Goal: Communication & Community: Answer question/provide support

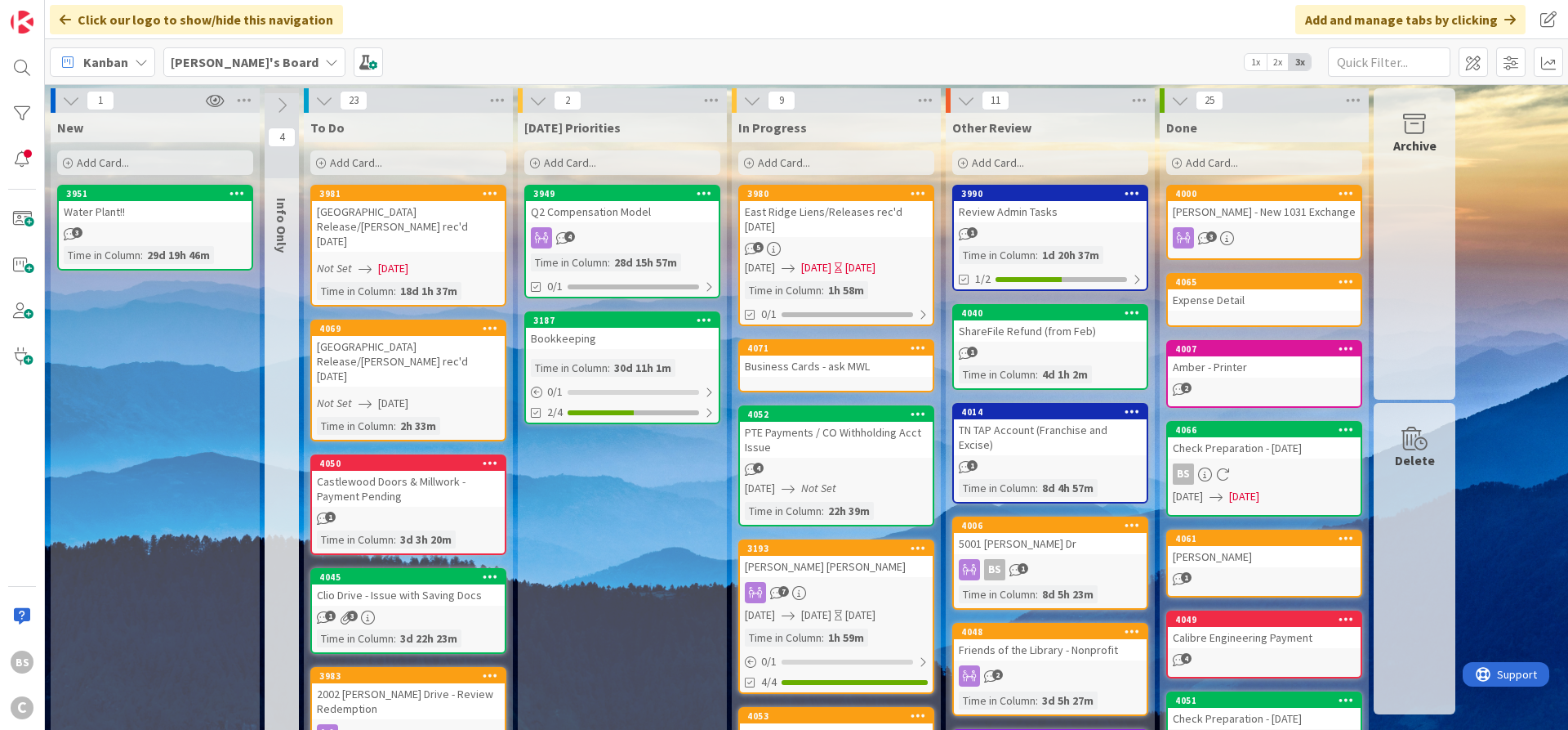
click at [819, 187] on div "3980" at bounding box center [837, 194] width 193 height 15
type textarea "x"
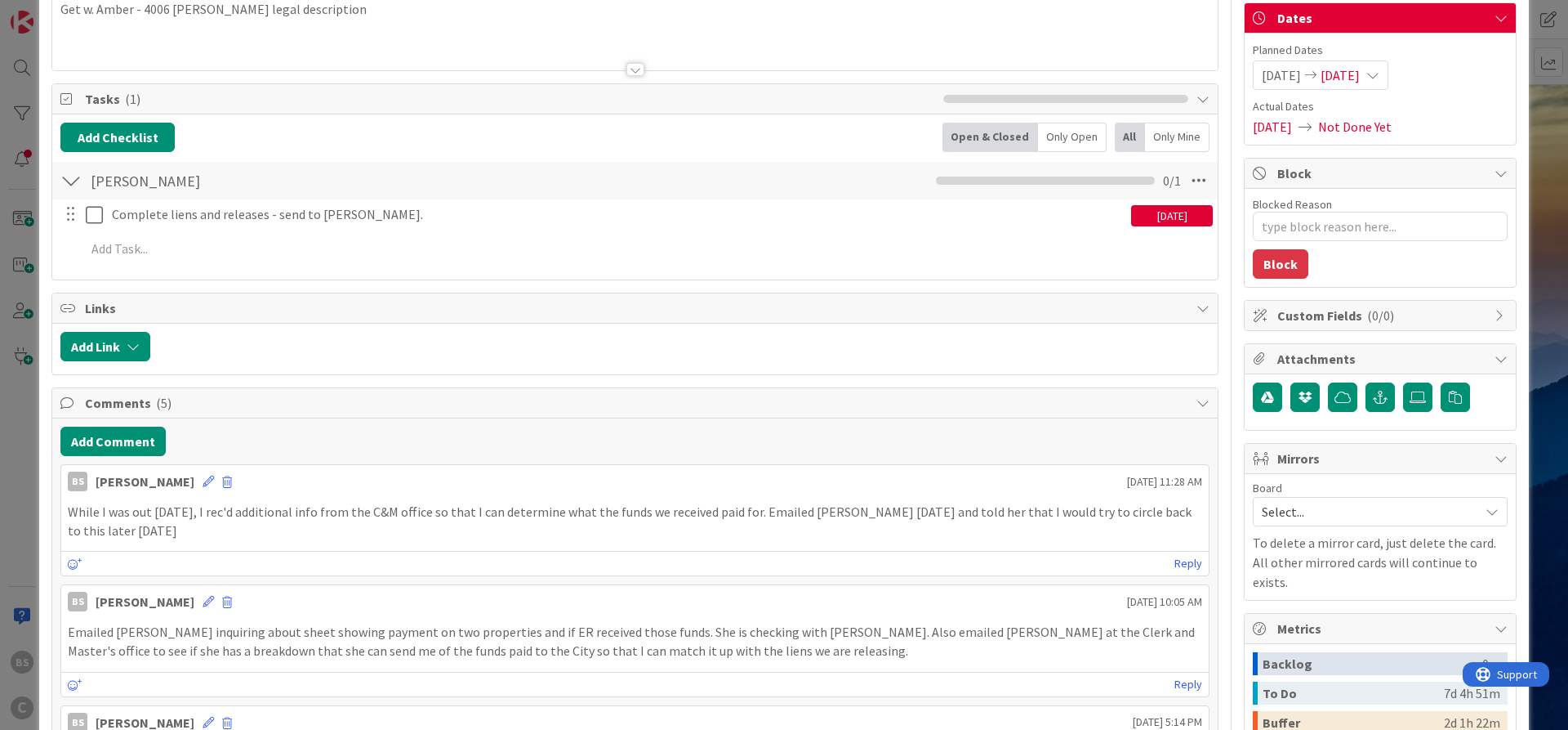
scroll to position [294, 0]
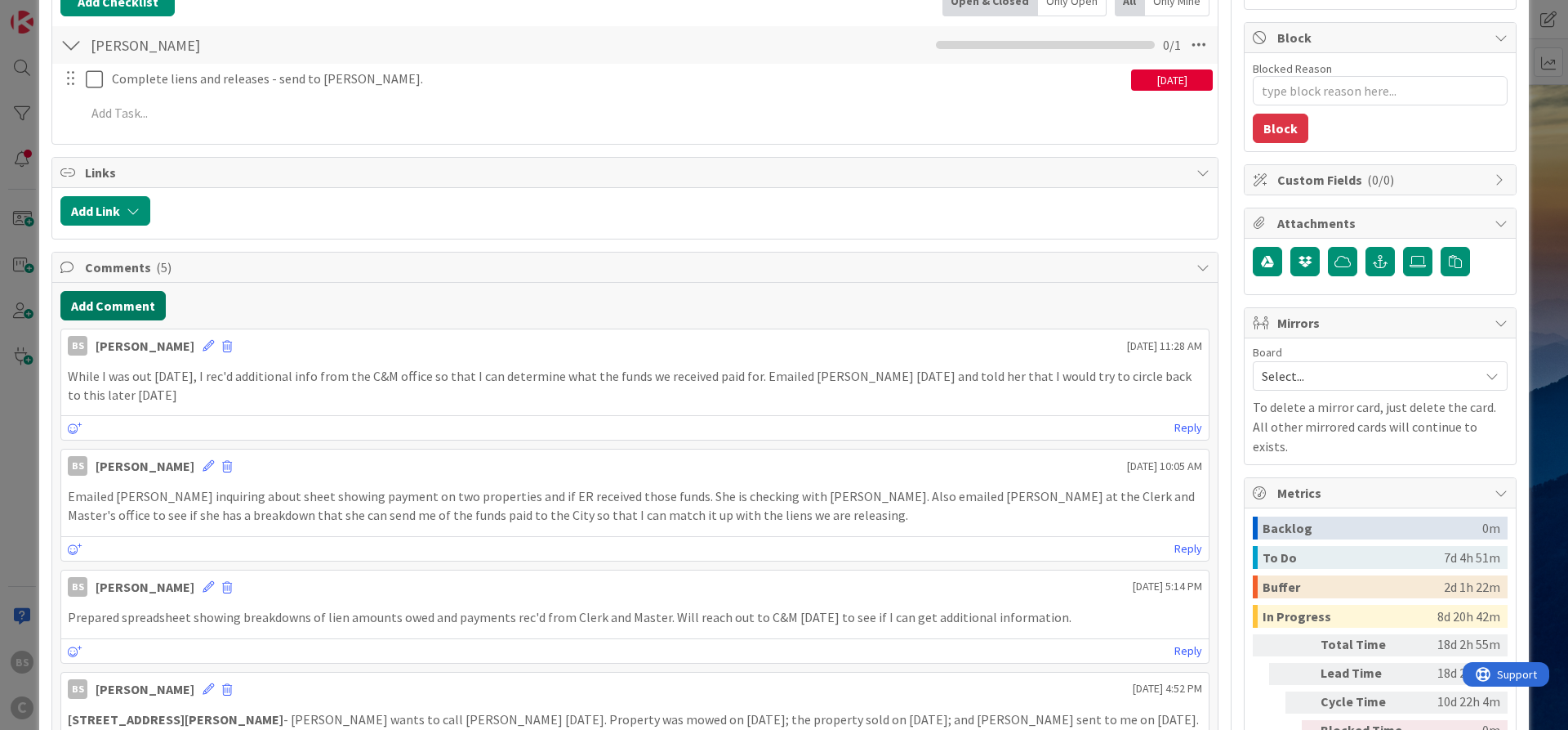
click at [92, 306] on button "Add Comment" at bounding box center [113, 305] width 106 height 29
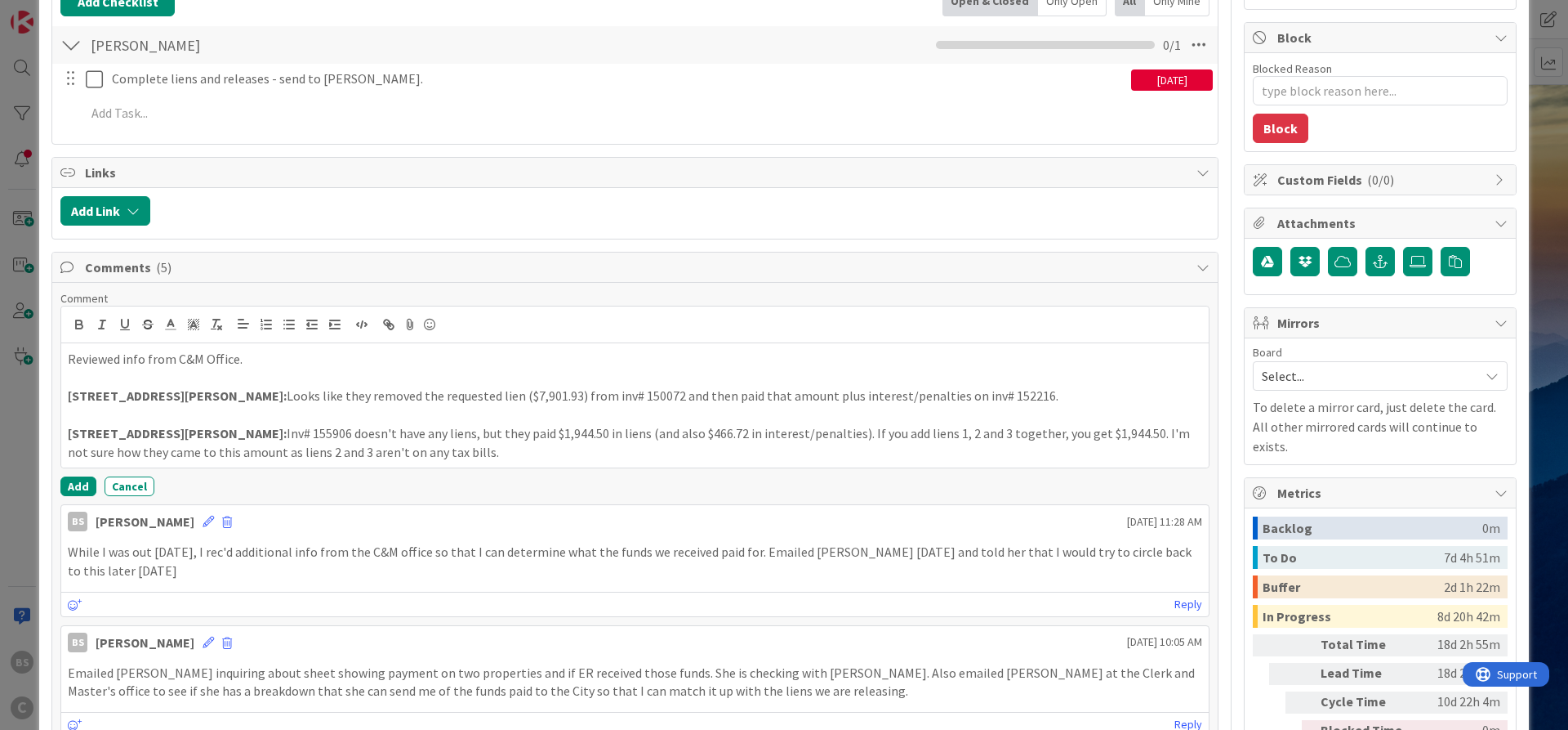
drag, startPoint x: 937, startPoint y: 403, endPoint x: 943, endPoint y: 395, distance: 10.0
click at [938, 402] on p "5001 [PERSON_NAME] Drive: Looks like they removed the requested lien ($7,901.93…" at bounding box center [635, 396] width 1134 height 19
click at [920, 368] on p at bounding box center [635, 377] width 1134 height 19
click at [431, 461] on p "2002 [PERSON_NAME] Drive: Inv# 155906 doesn't have any liens, but they paid $1,…" at bounding box center [635, 442] width 1134 height 37
click at [269, 358] on p "Reviewed info from C&M Office." at bounding box center [635, 359] width 1134 height 19
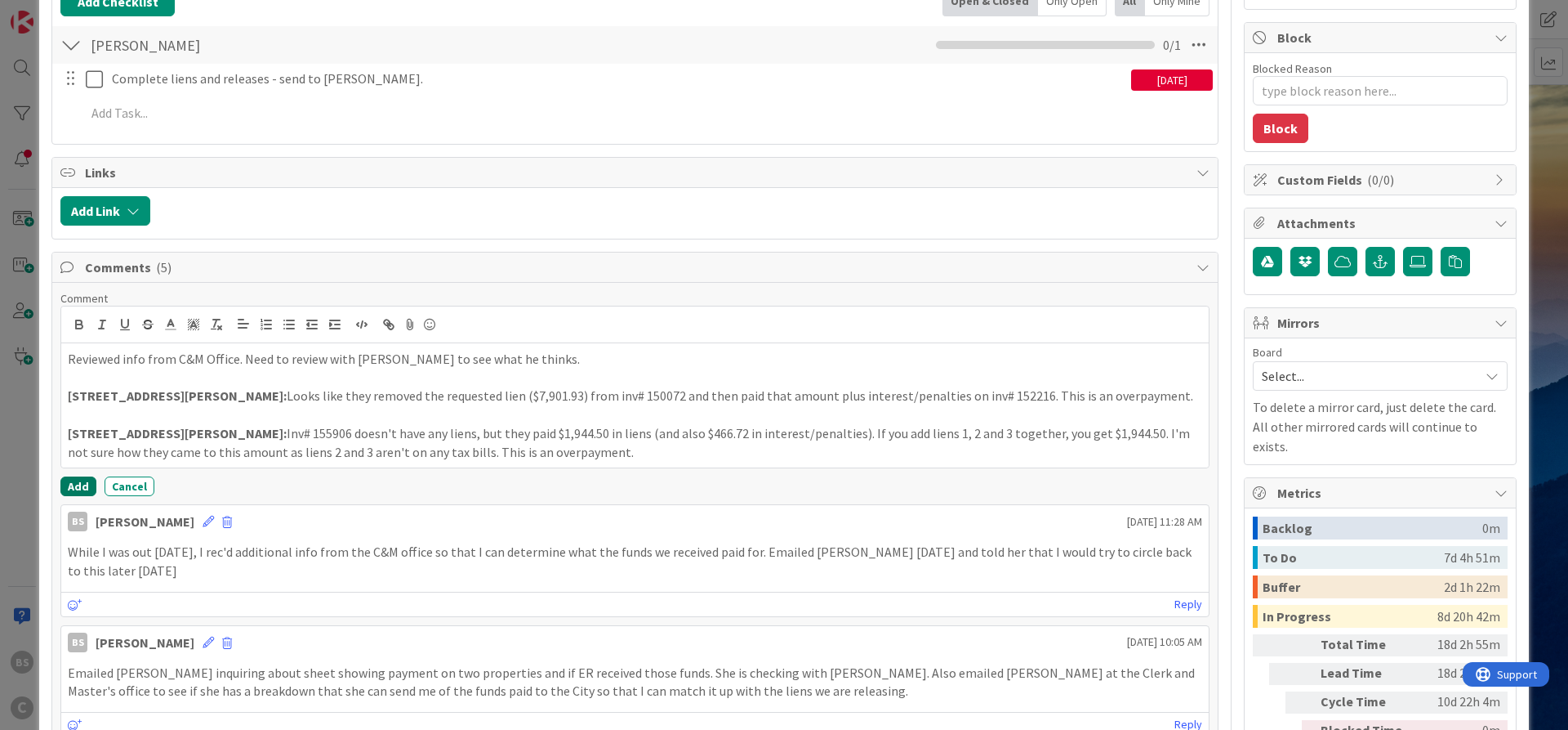
click at [67, 487] on button "Add" at bounding box center [78, 486] width 36 height 20
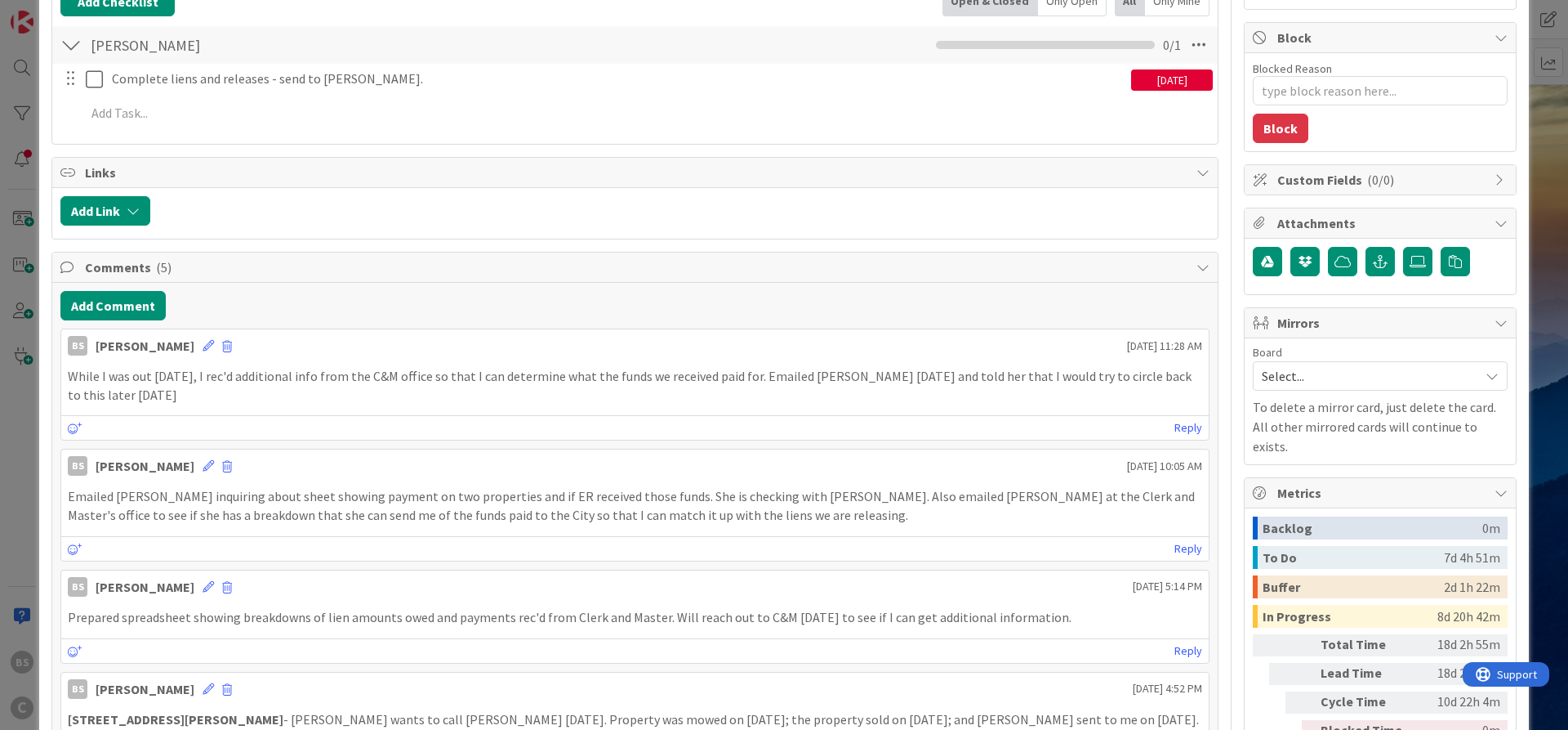
type textarea "x"
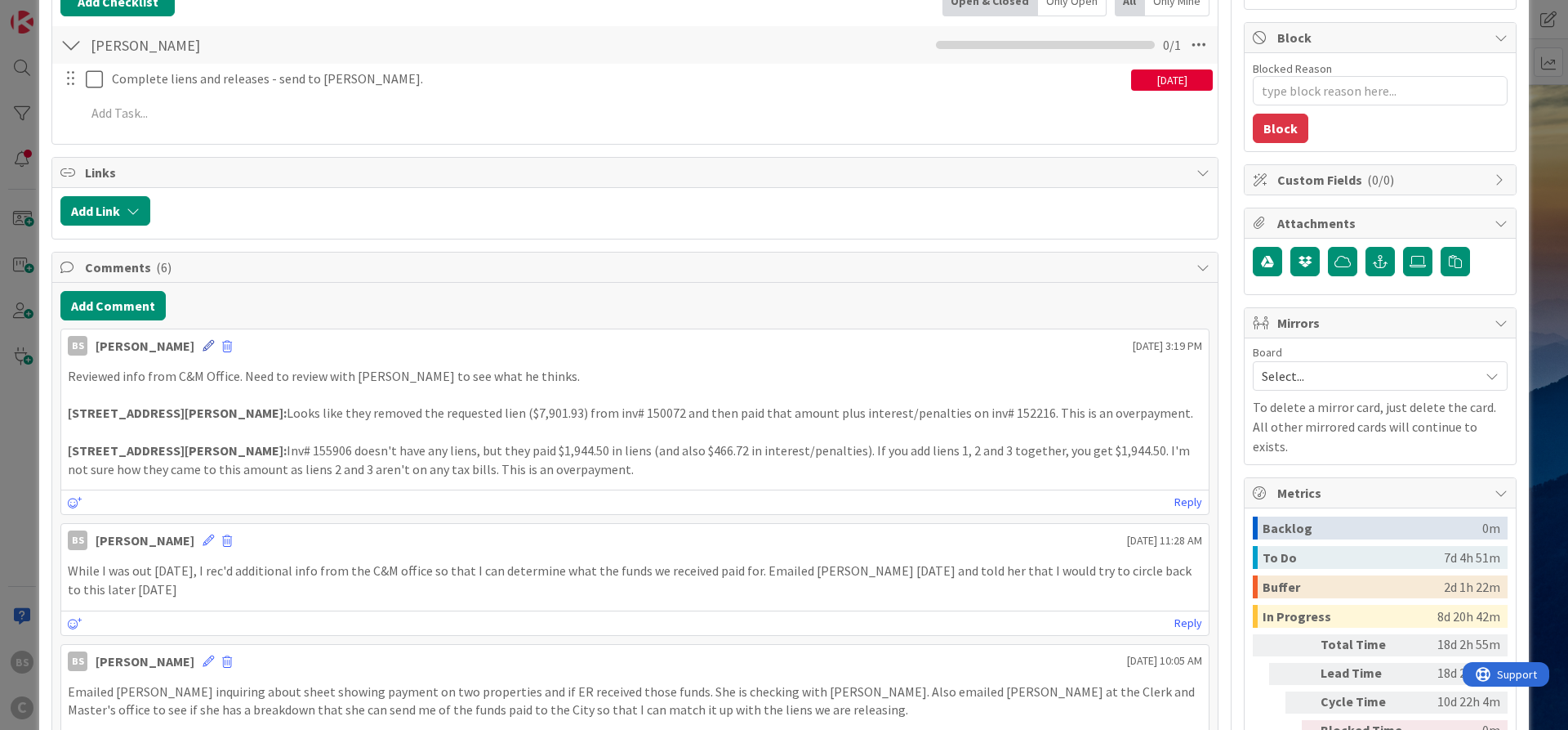
click at [203, 345] on icon at bounding box center [209, 346] width 12 height 12
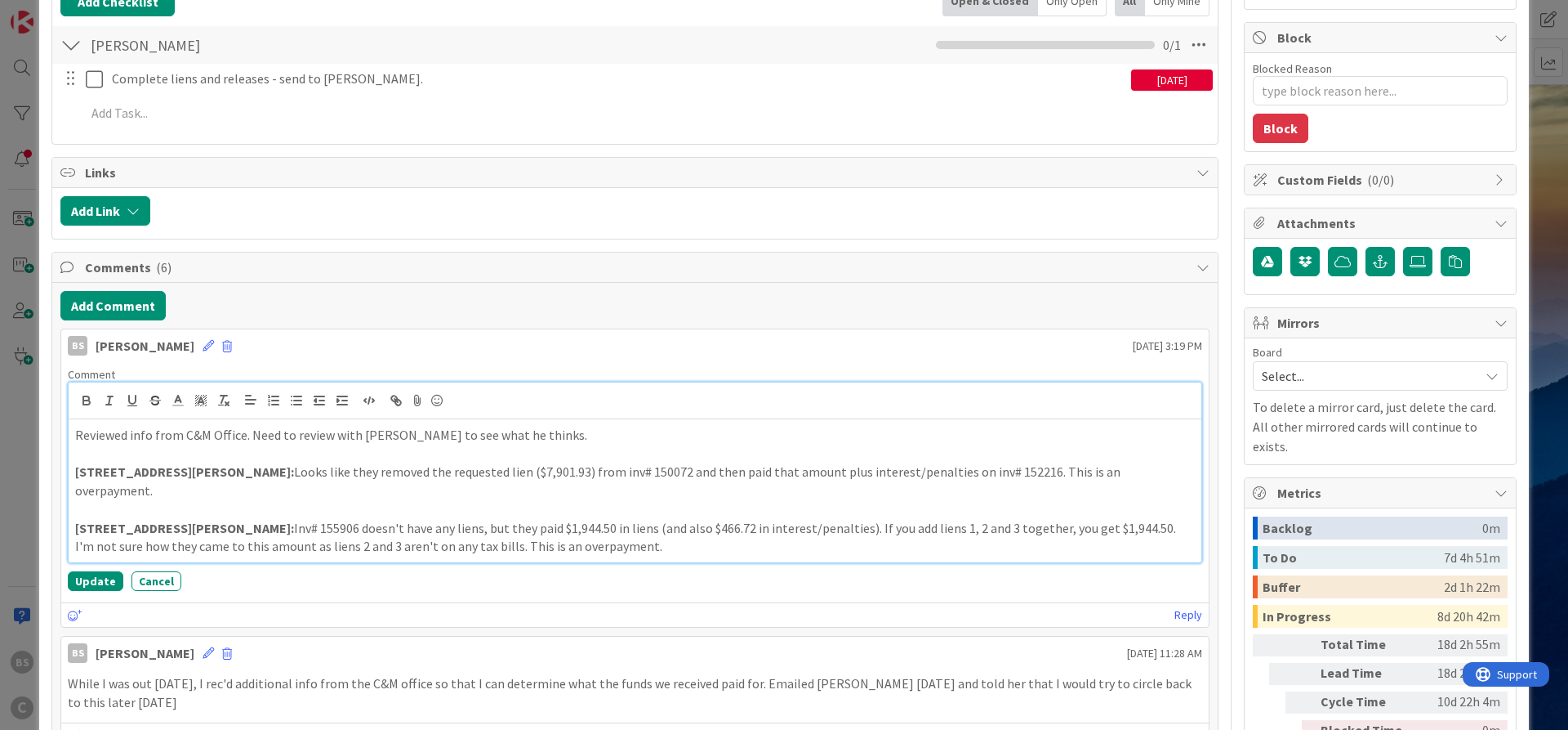
click at [563, 427] on p "Reviewed info from C&M Office. Need to review with [PERSON_NAME] to see what he…" at bounding box center [635, 435] width 1120 height 19
click at [83, 571] on button "Update" at bounding box center [96, 581] width 56 height 20
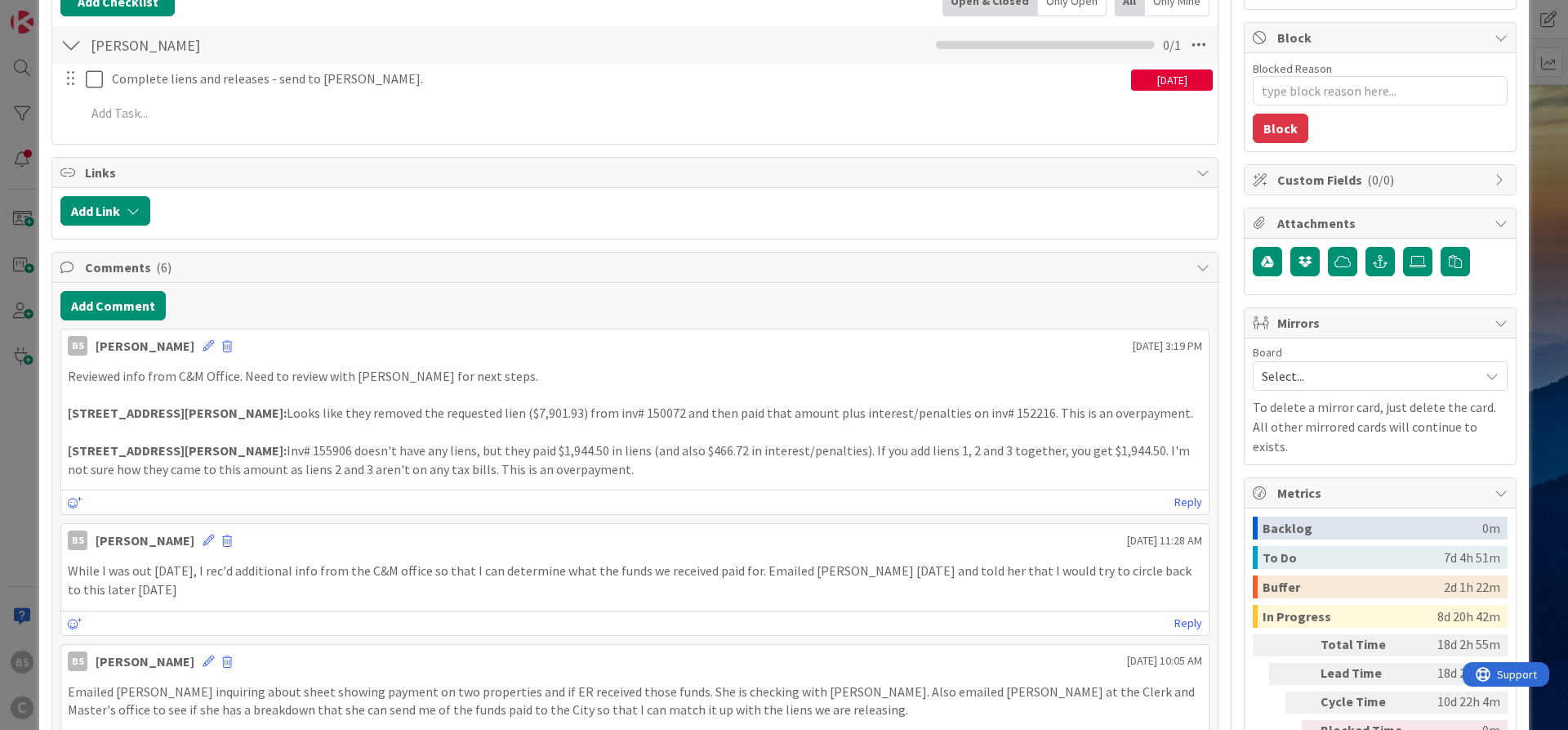
type textarea "x"
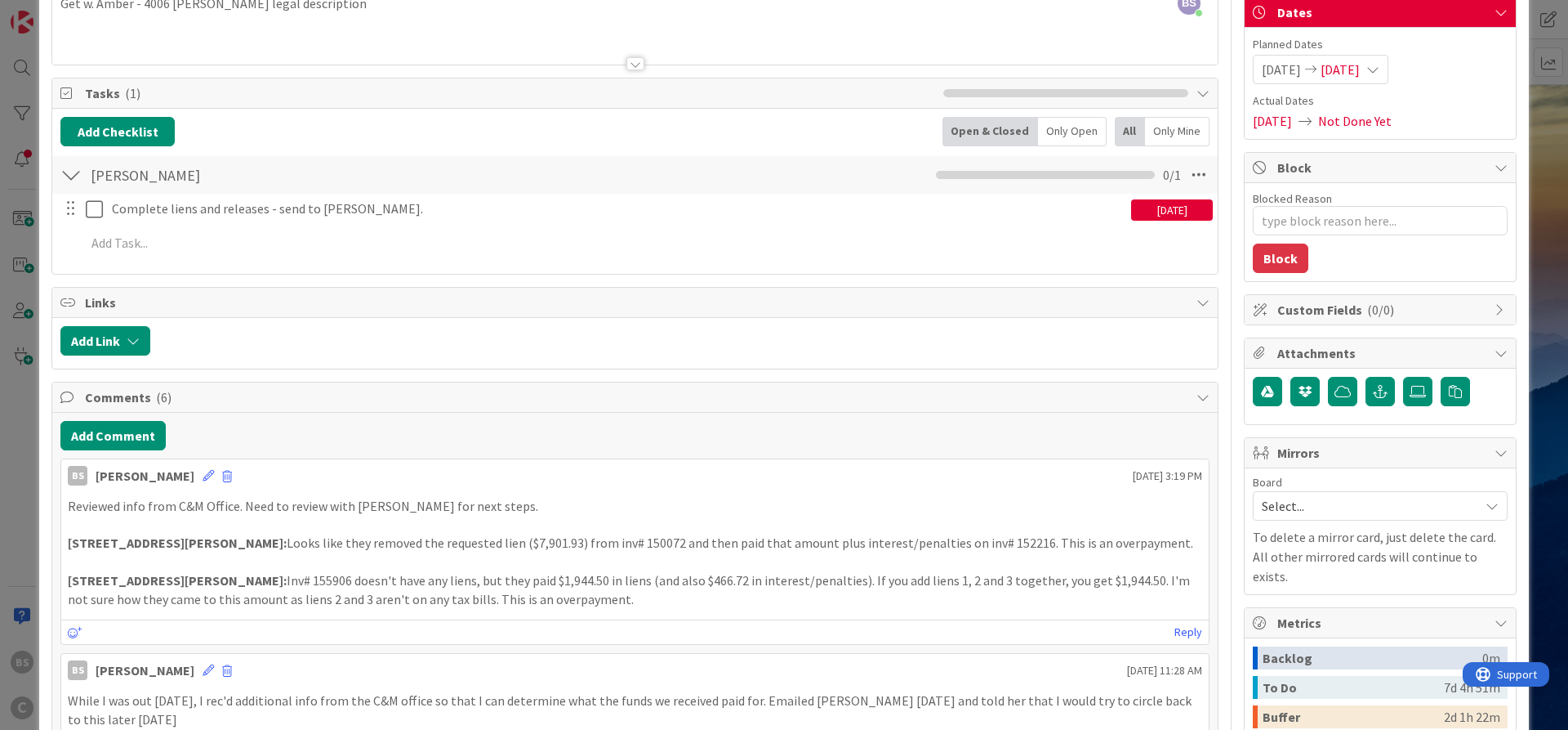
scroll to position [0, 0]
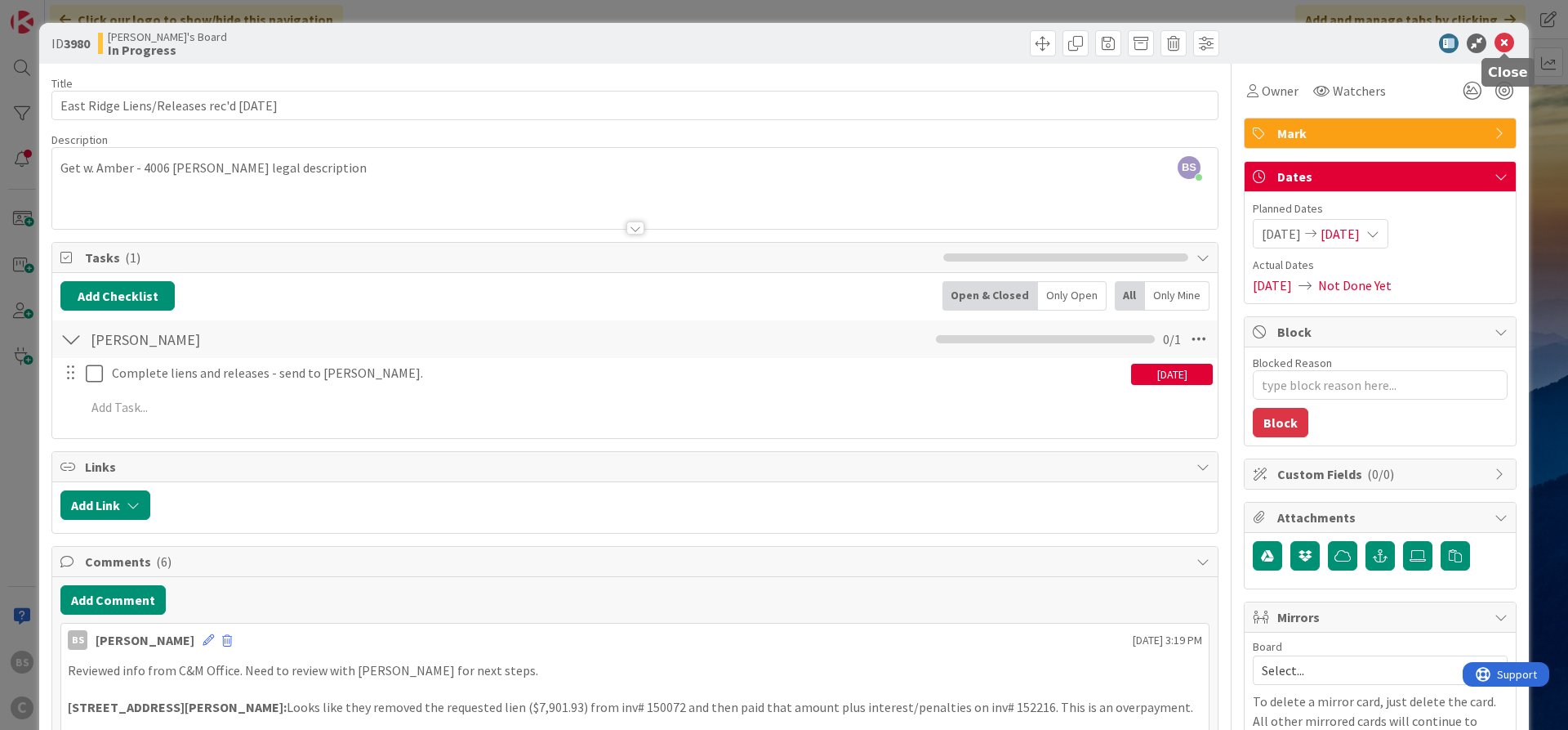
click at [1498, 47] on icon at bounding box center [1505, 43] width 20 height 20
